Goal: Task Accomplishment & Management: Use online tool/utility

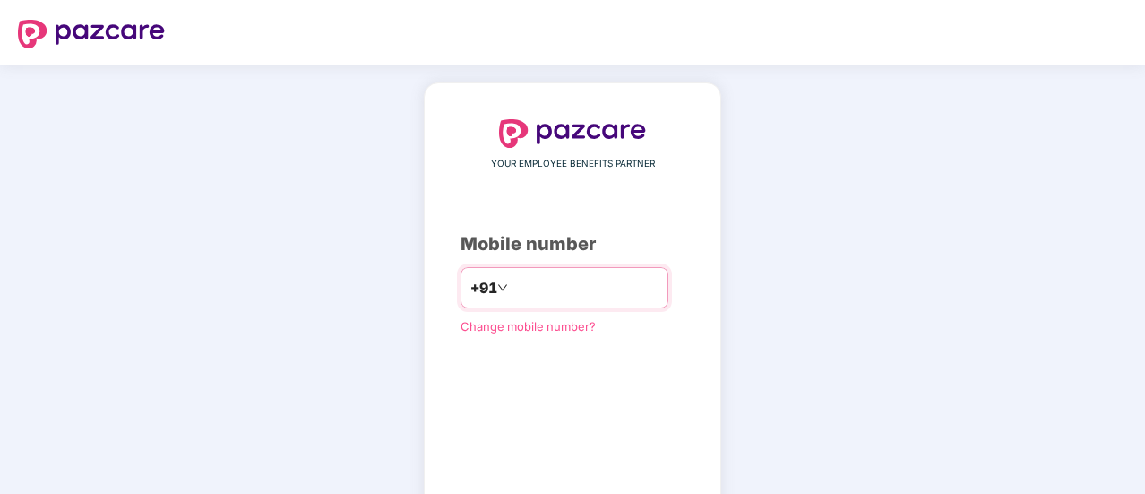
click at [525, 284] on input "*********" at bounding box center [585, 287] width 147 height 29
click at [607, 295] on input "**********" at bounding box center [585, 287] width 147 height 29
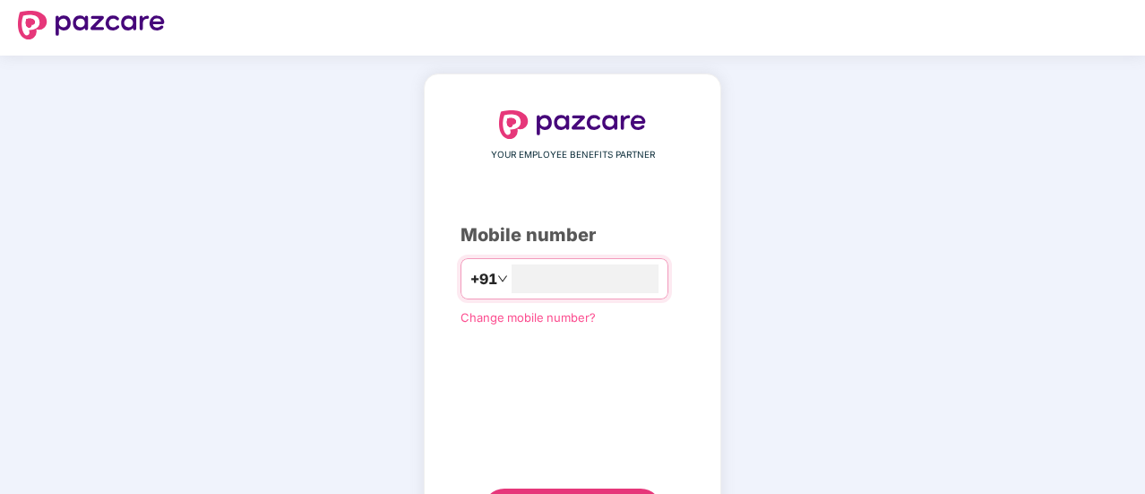
scroll to position [43, 0]
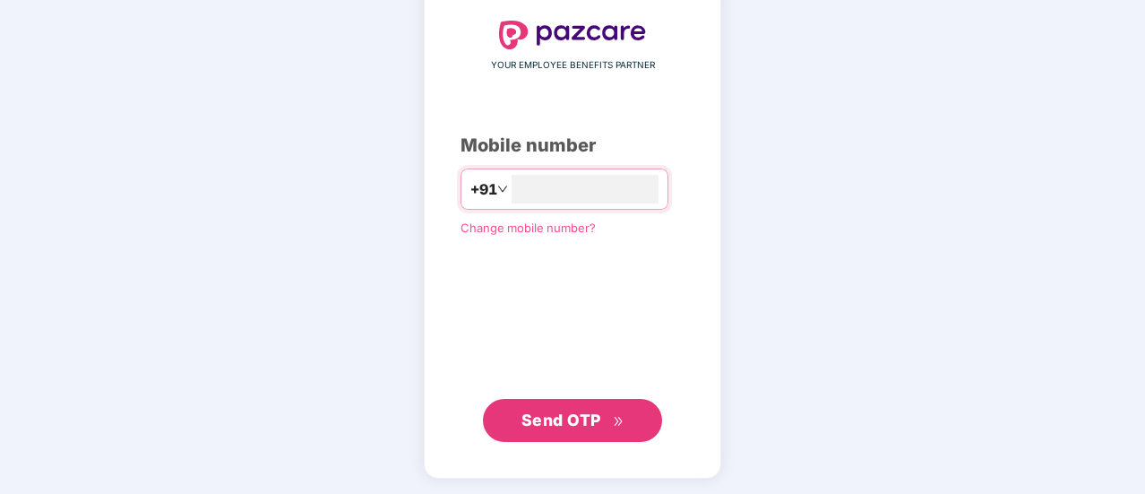
type input "**********"
click at [586, 420] on span "Send OTP" at bounding box center [561, 420] width 80 height 19
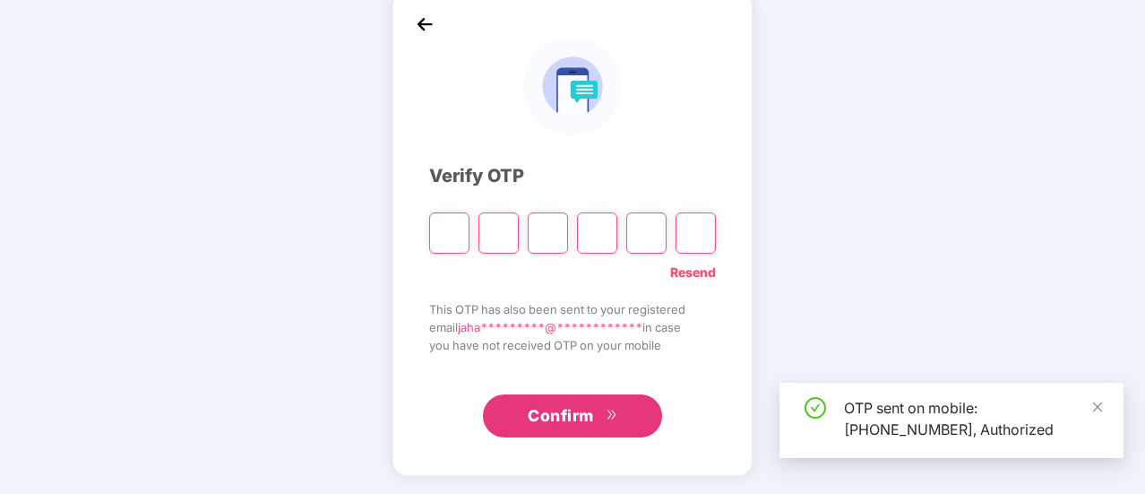
scroll to position [90, 0]
type input "*"
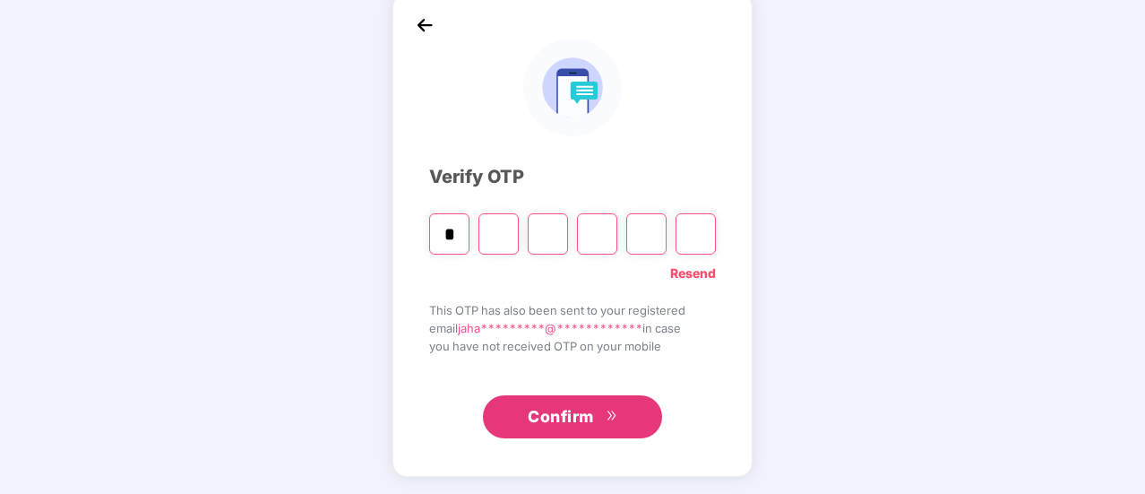
type input "*"
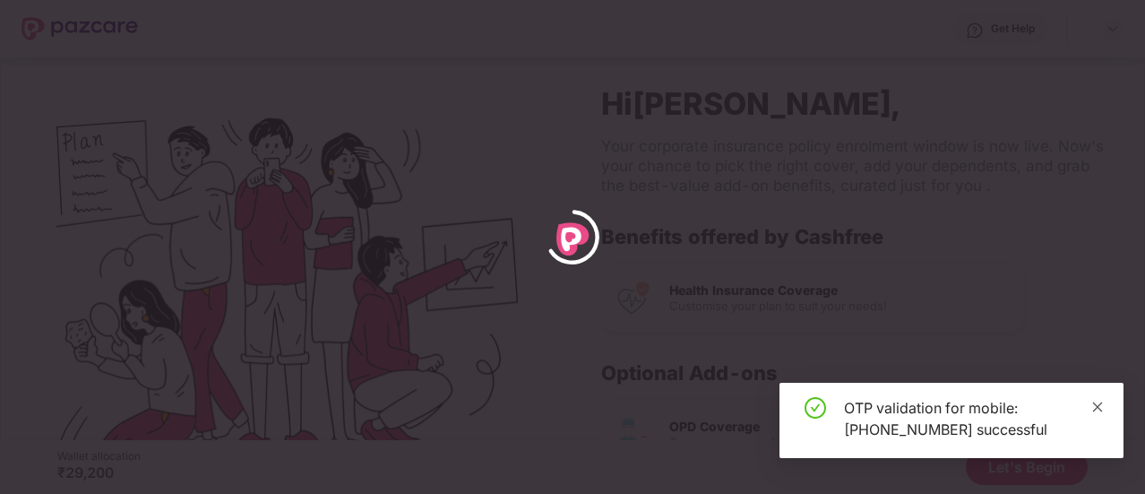
click at [1095, 409] on icon "close" at bounding box center [1098, 406] width 10 height 10
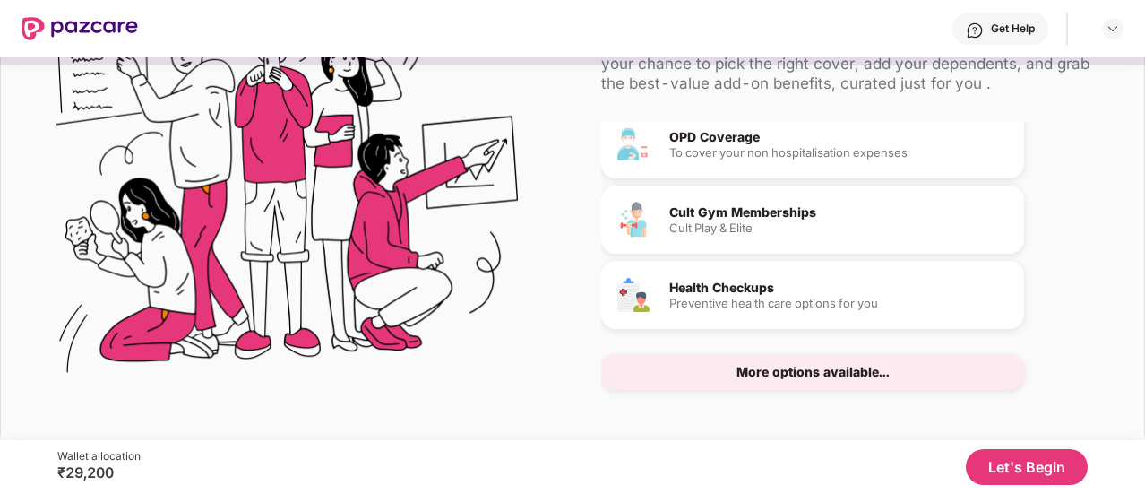
scroll to position [109, 0]
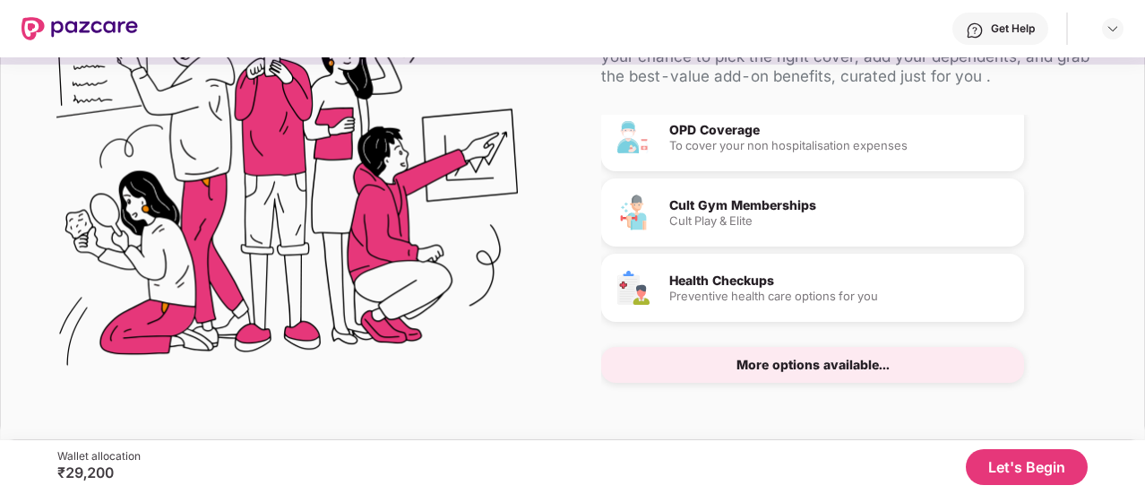
click at [1037, 465] on button "Let's Begin" at bounding box center [1027, 467] width 122 height 36
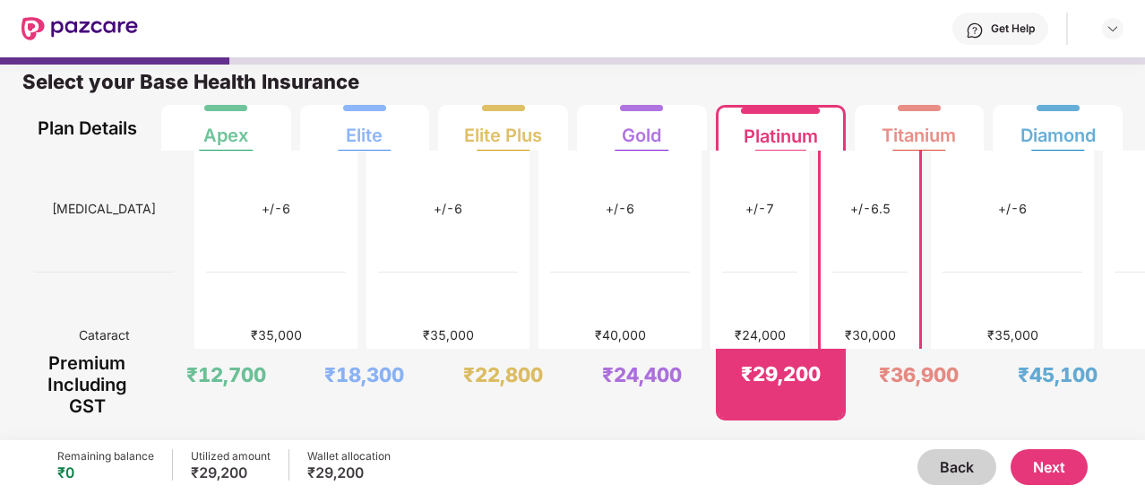
scroll to position [1016, 0]
click at [634, 368] on div "₹24,400" at bounding box center [642, 374] width 80 height 25
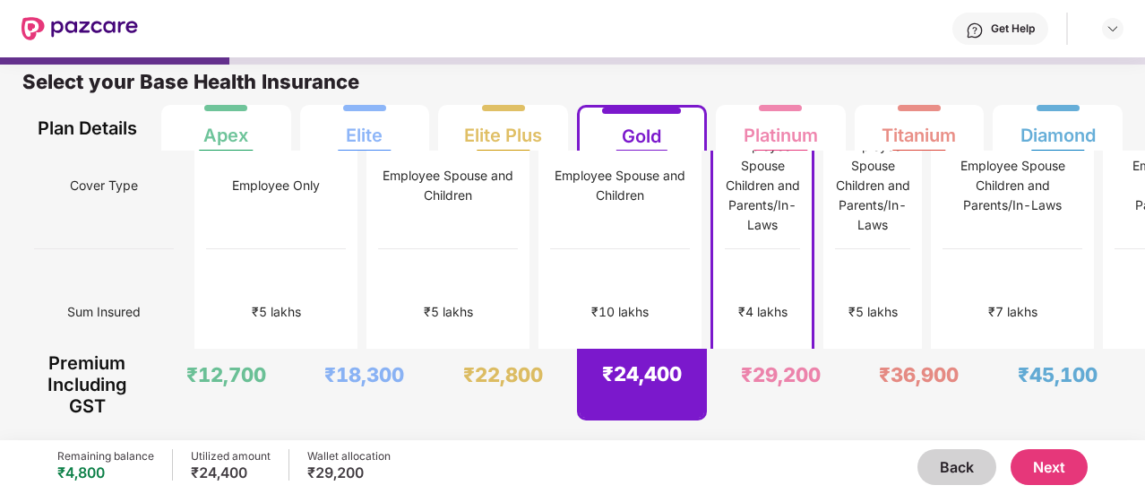
scroll to position [0, 0]
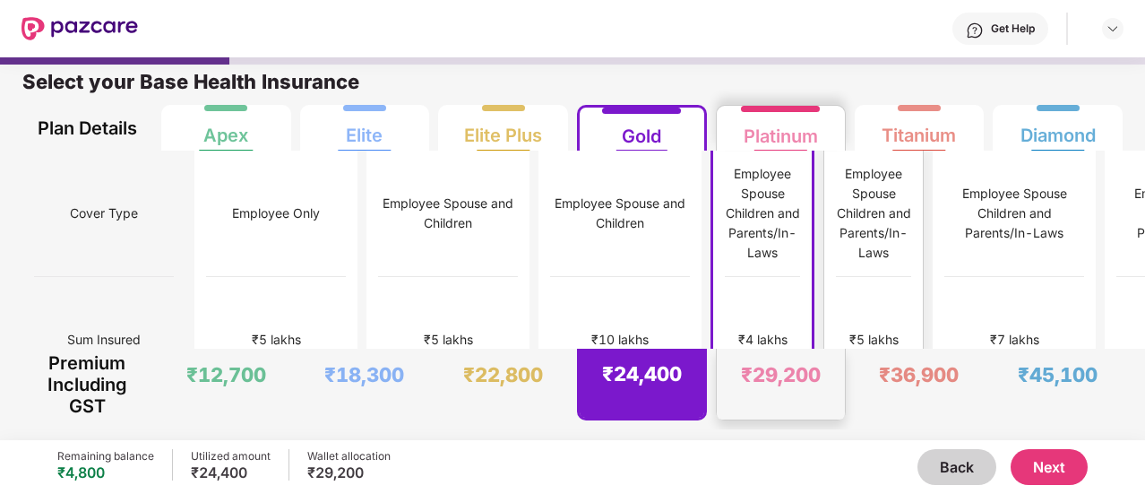
click at [769, 379] on div "₹29,200" at bounding box center [781, 374] width 80 height 25
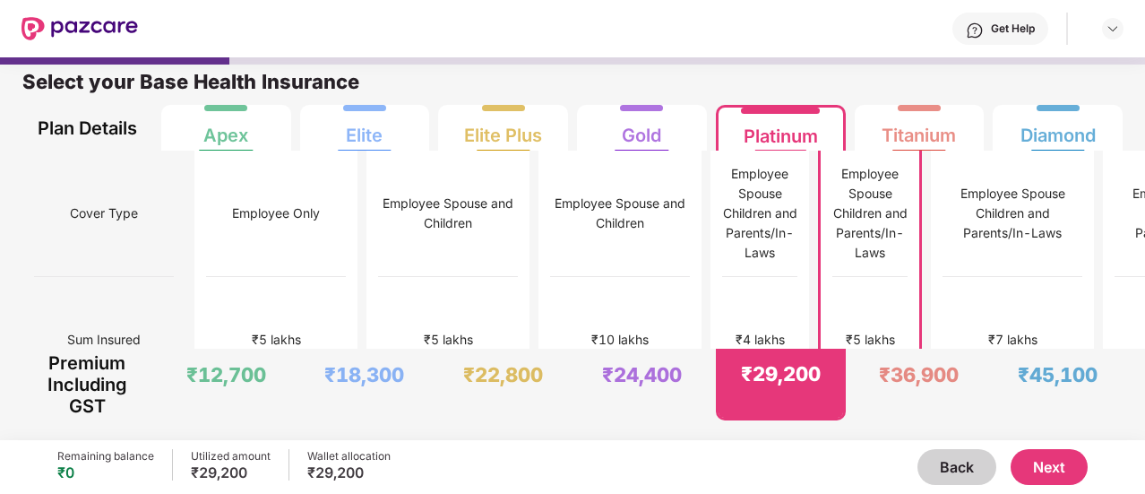
click at [1059, 483] on button "Next" at bounding box center [1049, 467] width 77 height 36
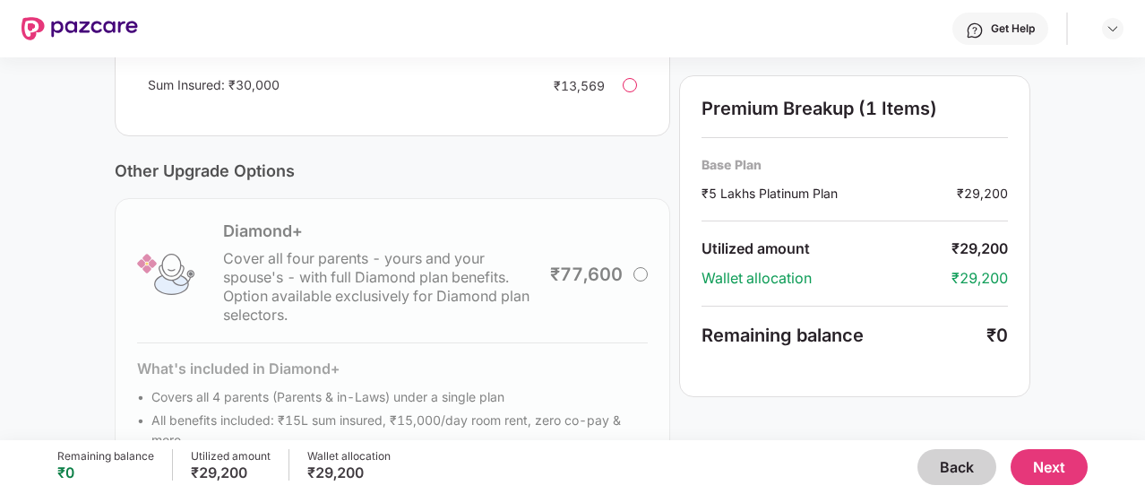
scroll to position [679, 0]
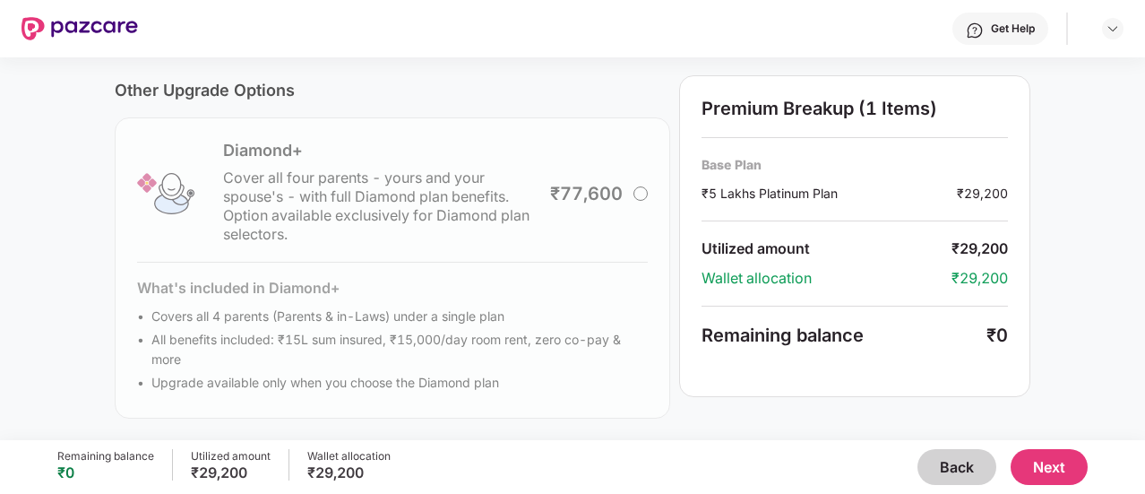
click at [1050, 470] on button "Next" at bounding box center [1049, 467] width 77 height 36
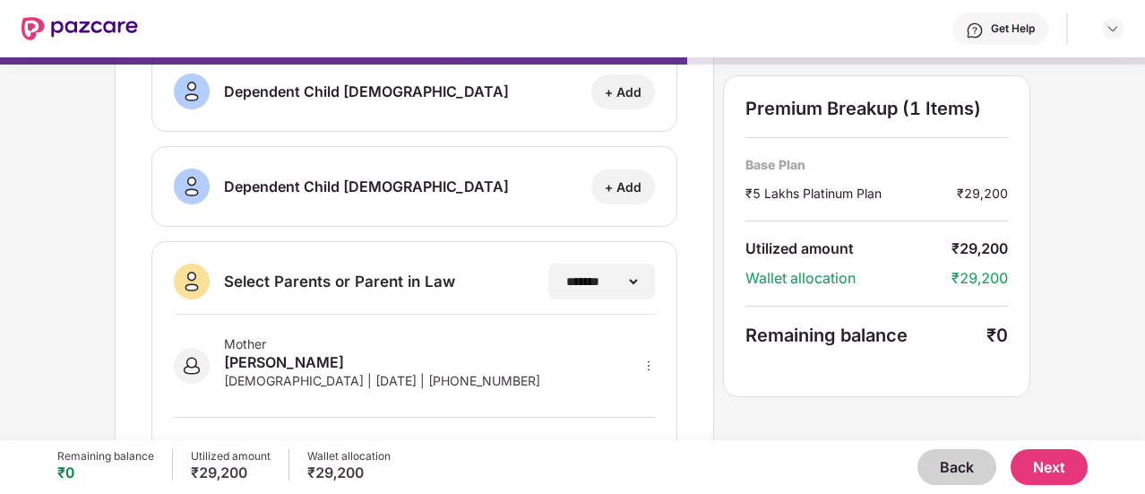
scroll to position [432, 0]
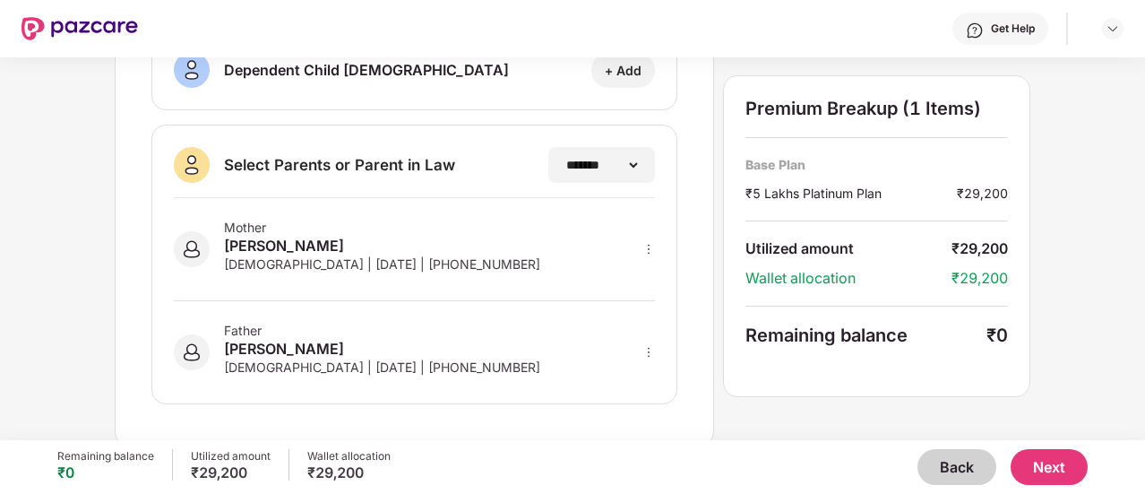
click at [1051, 461] on button "Next" at bounding box center [1049, 467] width 77 height 36
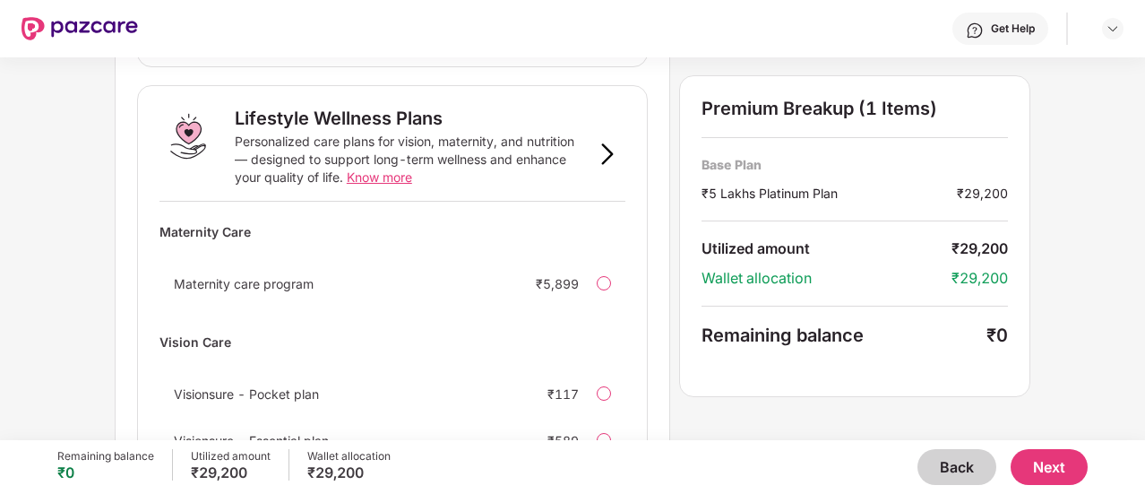
scroll to position [1302, 0]
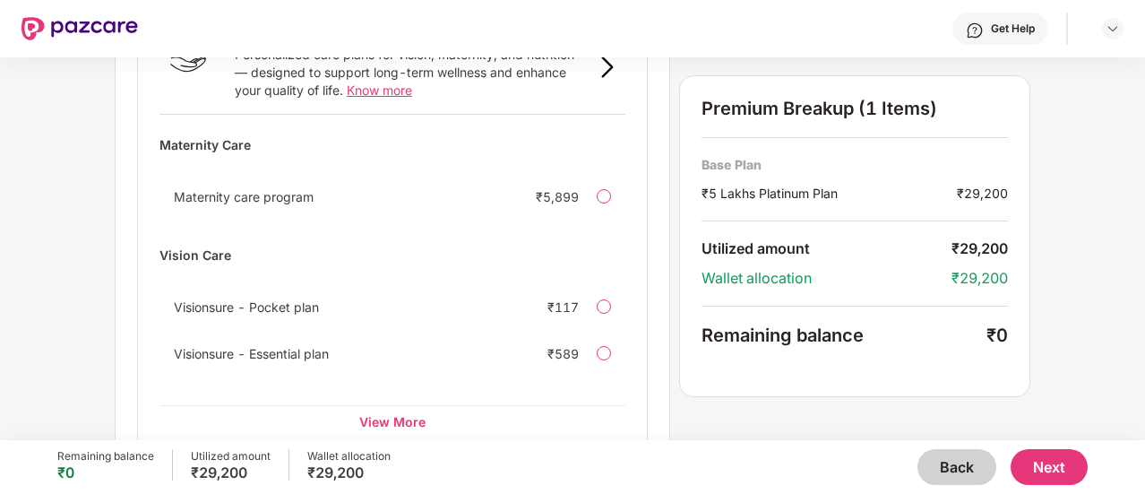
click at [1059, 466] on button "Next" at bounding box center [1049, 467] width 77 height 36
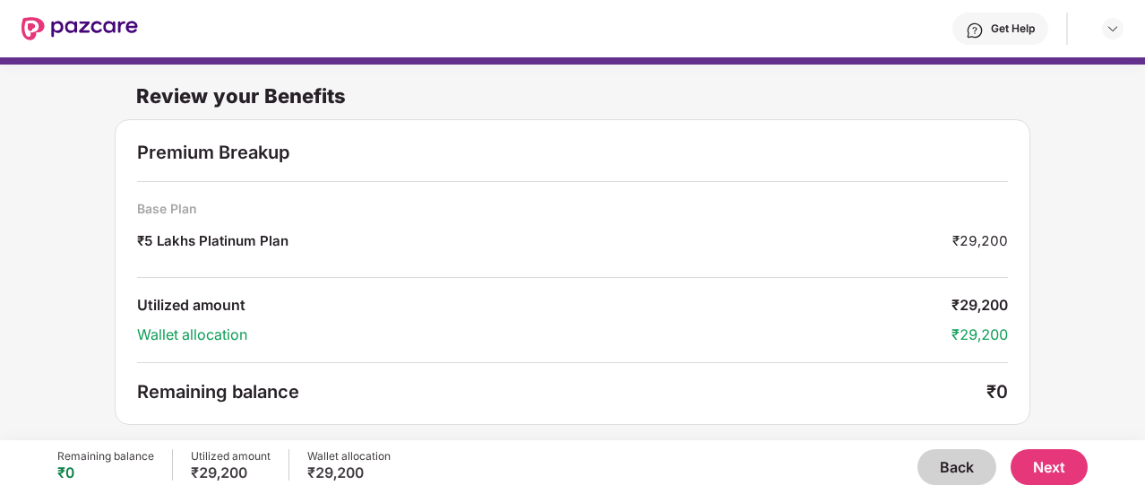
scroll to position [2, 0]
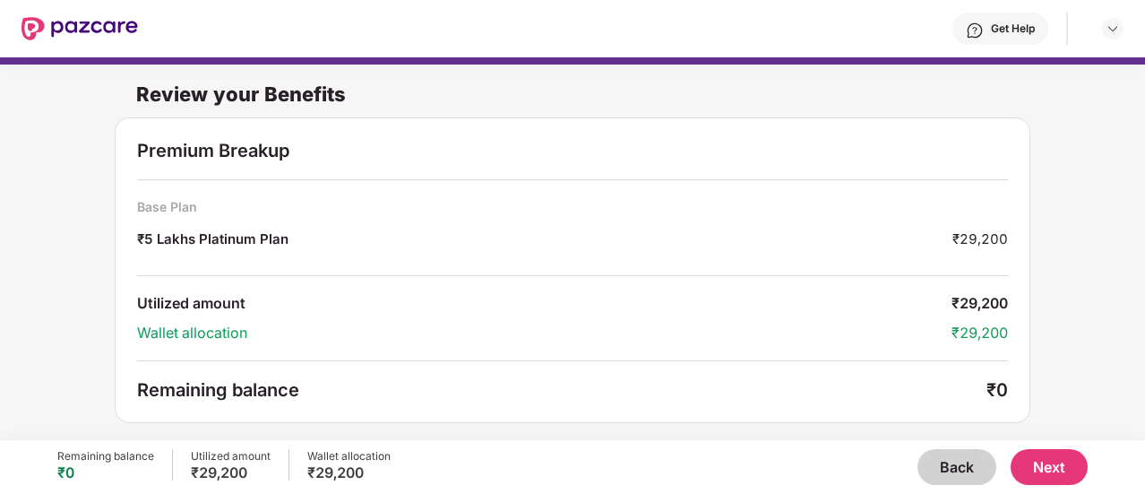
click at [1034, 467] on button "Next" at bounding box center [1049, 467] width 77 height 36
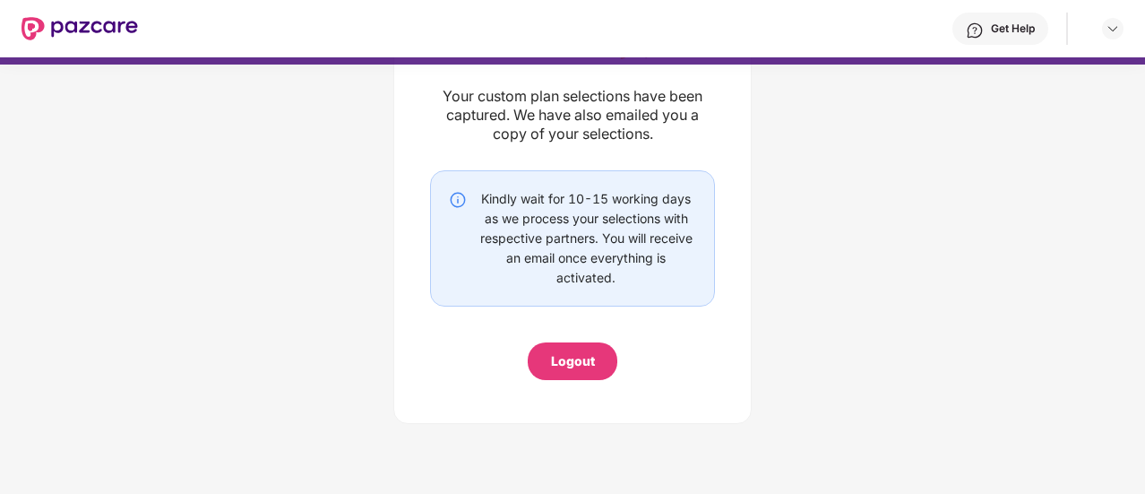
scroll to position [0, 0]
